Goal: Transaction & Acquisition: Book appointment/travel/reservation

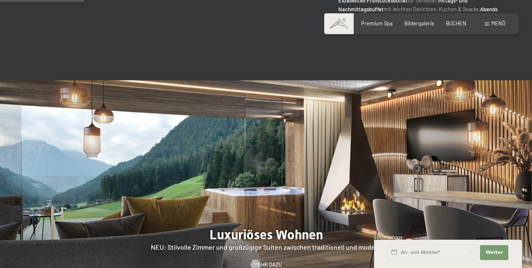
click at [489, 25] on span at bounding box center [487, 24] width 5 height 4
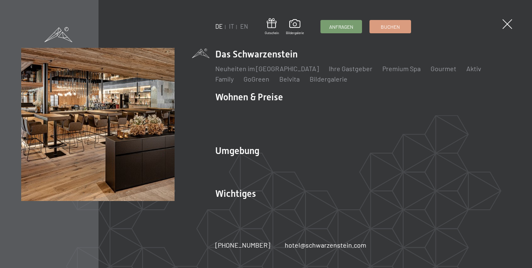
click at [283, 125] on li "Wohnen & Preise Inklusivleistungen Zimmer & Preise Liste Angebote Liste Familie…" at bounding box center [363, 114] width 296 height 47
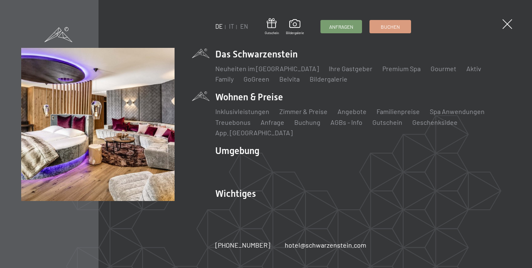
click at [355, 115] on link "Angebote" at bounding box center [352, 111] width 29 height 8
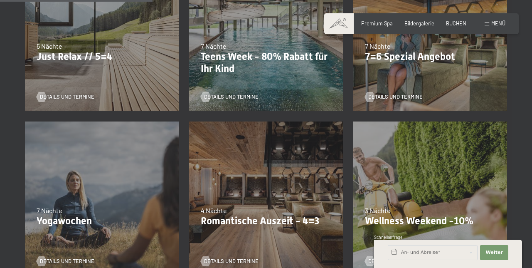
scroll to position [413, 0]
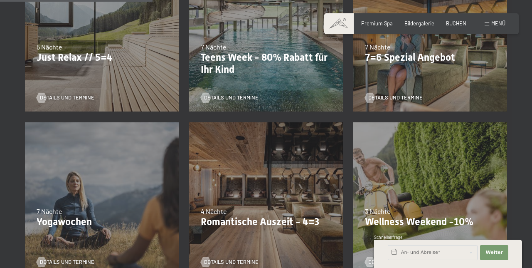
click at [415, 96] on span "Details und Termine" at bounding box center [395, 97] width 54 height 7
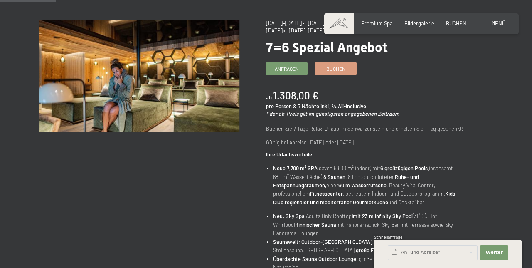
scroll to position [82, 0]
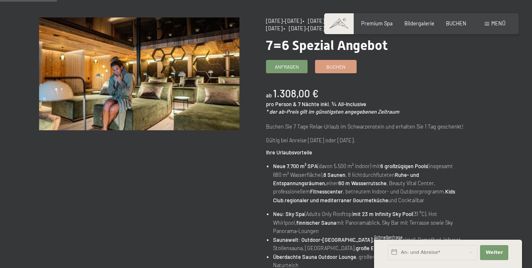
click at [354, 68] on link "Buchen" at bounding box center [335, 66] width 41 height 12
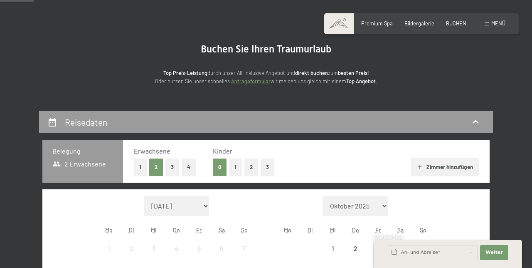
select select "2025-10-01"
select select "2025-11-01"
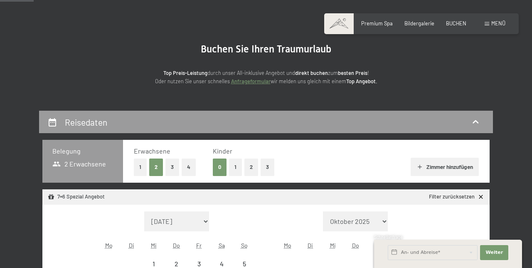
select select "2025-10-01"
select select "2025-11-01"
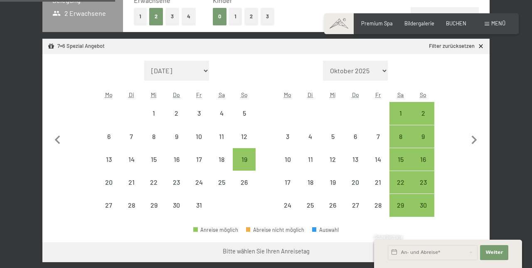
scroll to position [200, 0]
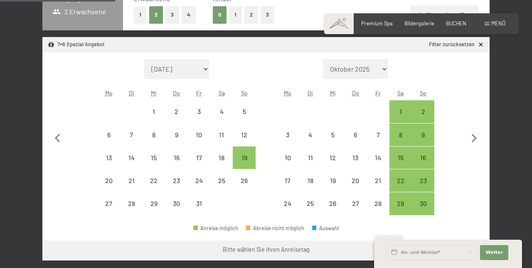
click at [478, 141] on icon "button" at bounding box center [474, 138] width 17 height 17
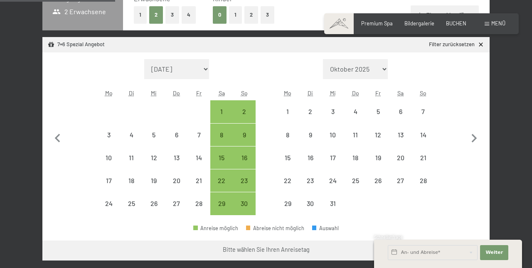
select select "2025-11-01"
select select "2025-12-01"
select select "2025-11-01"
select select "2025-12-01"
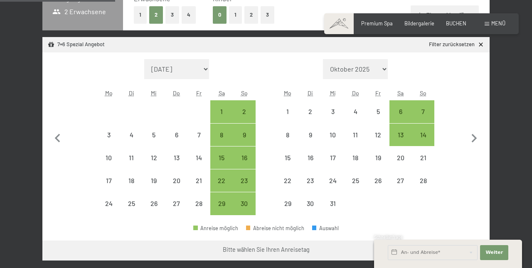
click at [481, 141] on icon "button" at bounding box center [474, 138] width 17 height 17
select select "2025-12-01"
select select "2026-01-01"
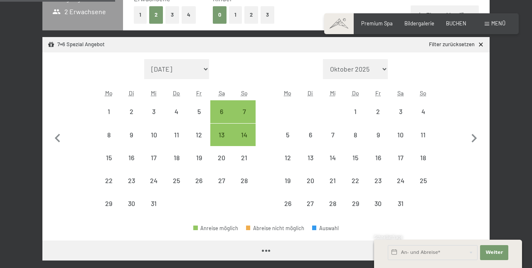
select select "2025-12-01"
select select "2026-01-01"
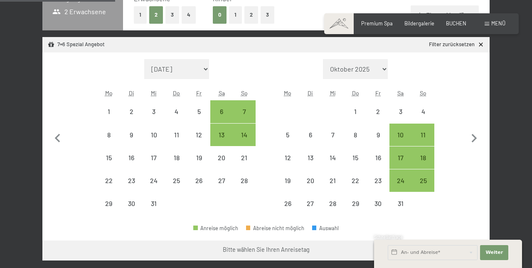
click at [483, 137] on icon "button" at bounding box center [474, 138] width 17 height 17
select select "2026-01-01"
select select "2026-02-01"
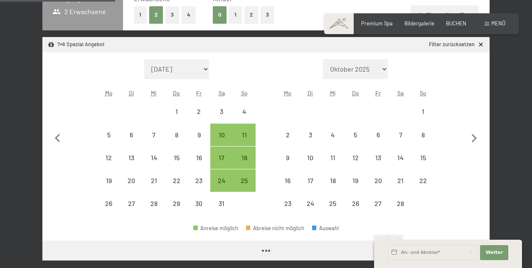
select select "2026-01-01"
select select "2026-02-01"
click at [481, 138] on icon "button" at bounding box center [474, 138] width 17 height 17
select select "2026-02-01"
select select "2026-03-01"
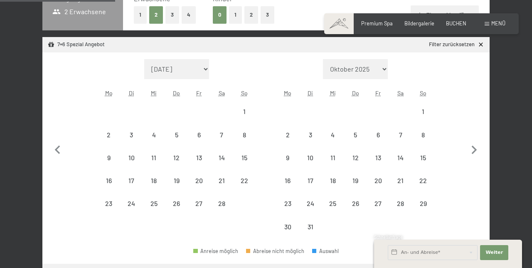
select select "2026-02-01"
select select "2026-03-01"
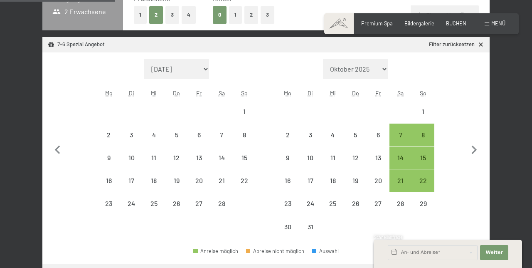
click at [482, 143] on icon "button" at bounding box center [474, 149] width 17 height 17
select select "2026-03-01"
select select "2026-04-01"
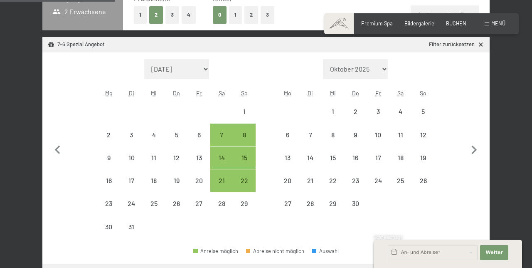
select select "2026-03-01"
select select "2026-04-01"
click at [481, 145] on icon "button" at bounding box center [474, 149] width 17 height 17
select select "2026-04-01"
select select "2026-05-01"
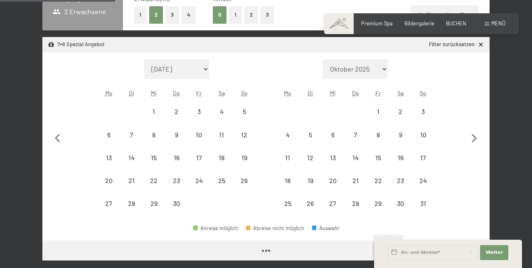
select select "2026-04-01"
select select "2026-05-01"
click at [479, 140] on icon "button" at bounding box center [474, 138] width 17 height 17
select select "2026-05-01"
select select "2026-06-01"
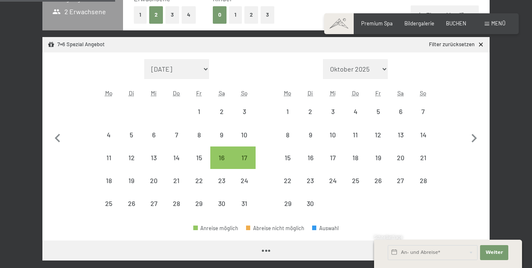
select select "2026-05-01"
select select "2026-06-01"
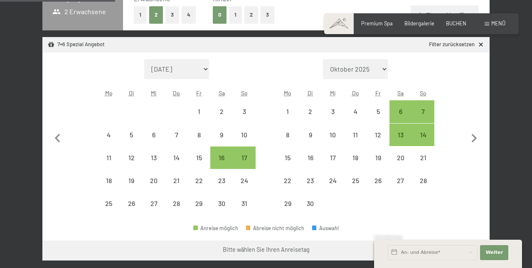
click at [481, 139] on icon "button" at bounding box center [474, 138] width 17 height 17
select select "2026-06-01"
select select "2026-07-01"
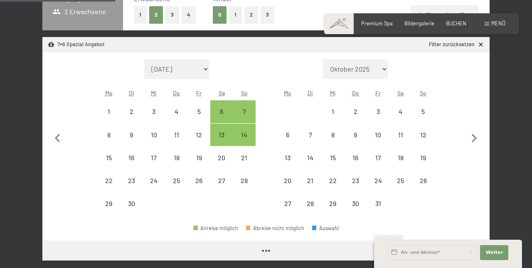
select select "2026-06-01"
select select "2026-07-01"
click at [480, 140] on icon "button" at bounding box center [474, 138] width 17 height 17
select select "2026-07-01"
select select "2026-08-01"
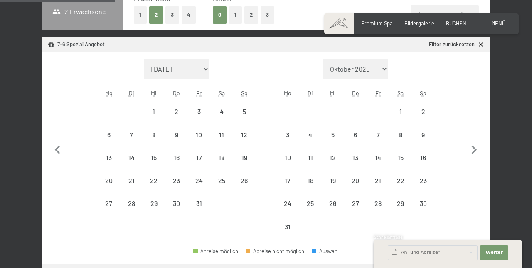
select select "2026-07-01"
select select "2026-08-01"
click at [482, 141] on icon "button" at bounding box center [474, 149] width 17 height 17
select select "2026-08-01"
select select "2026-09-01"
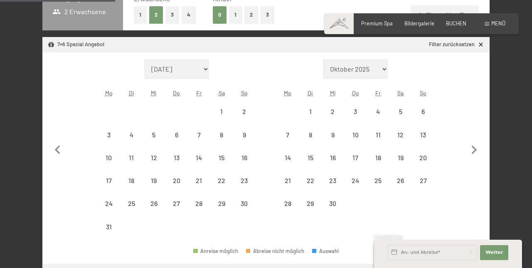
select select "2026-08-01"
select select "2026-09-01"
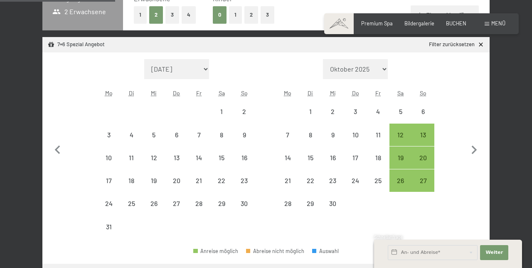
click at [431, 132] on div "13" at bounding box center [423, 141] width 21 height 21
select select "2026-08-01"
select select "2026-09-01"
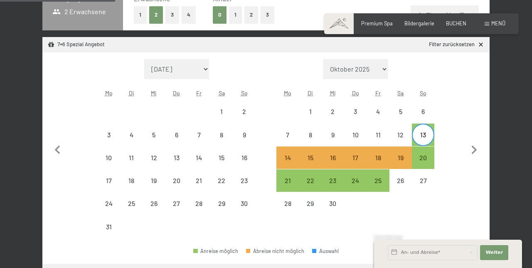
click at [429, 157] on div "20" at bounding box center [423, 164] width 21 height 21
select select "2026-08-01"
select select "2026-09-01"
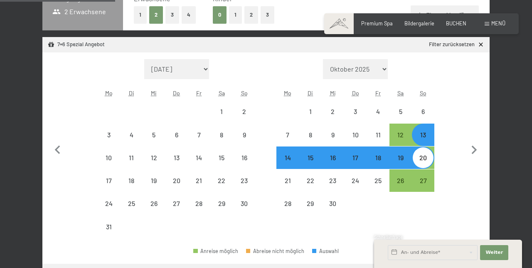
select select "2025-10-01"
select select "2025-11-01"
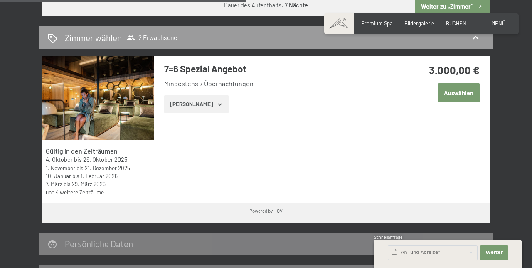
scroll to position [444, 0]
